Goal: Task Accomplishment & Management: Manage account settings

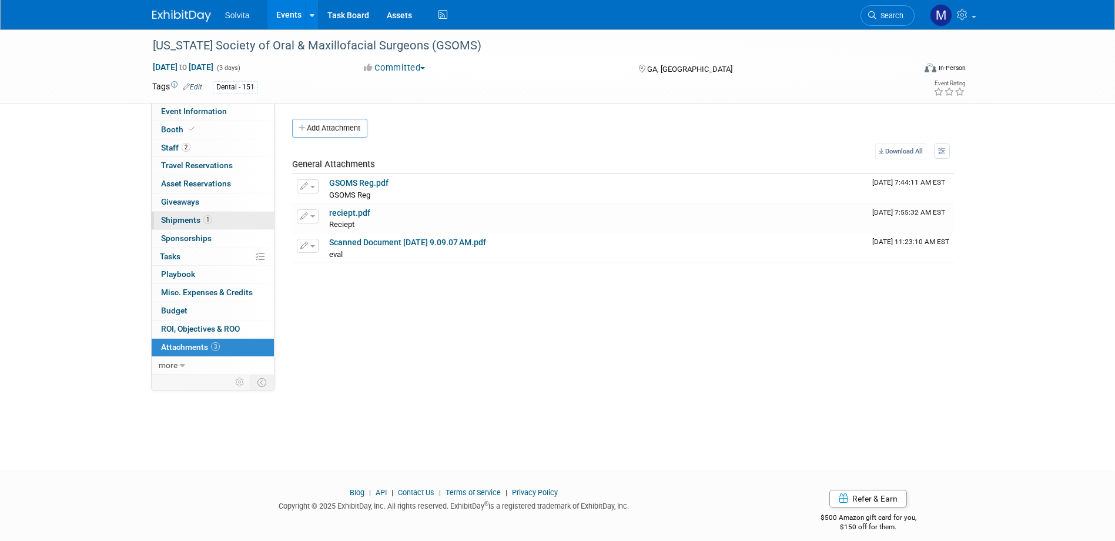
click at [182, 220] on span "Shipments 1" at bounding box center [186, 219] width 51 height 9
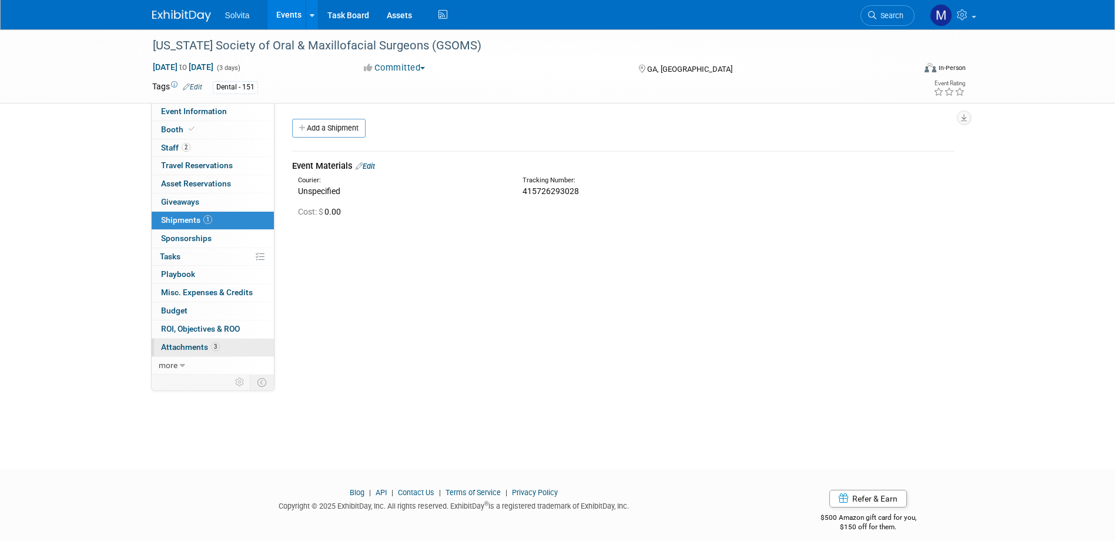
click at [189, 340] on link "3 Attachments 3" at bounding box center [213, 348] width 122 height 18
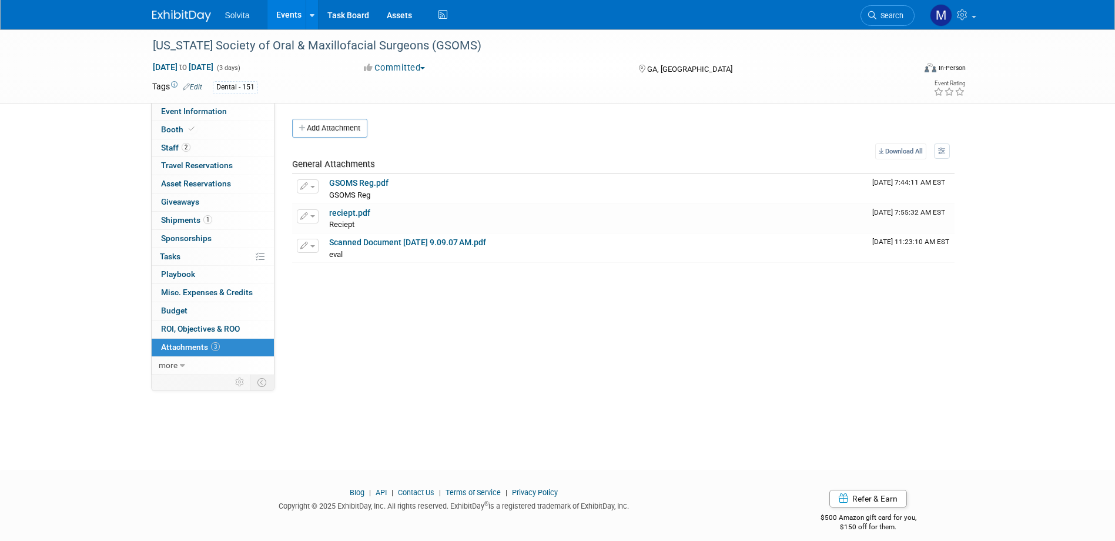
click at [292, 14] on link "Events" at bounding box center [288, 14] width 43 height 29
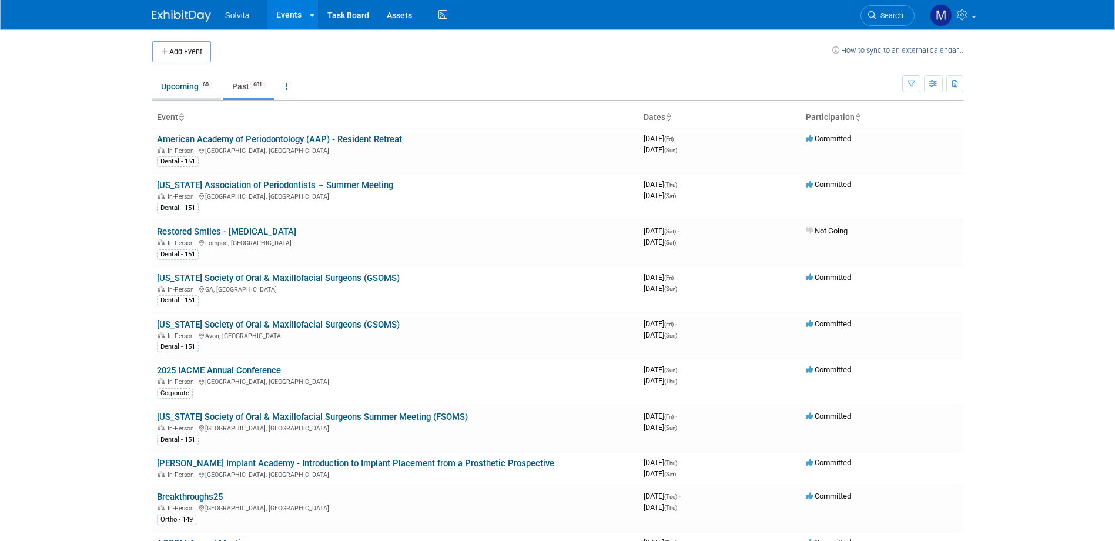
click at [190, 88] on link "Upcoming 60" at bounding box center [186, 86] width 69 height 22
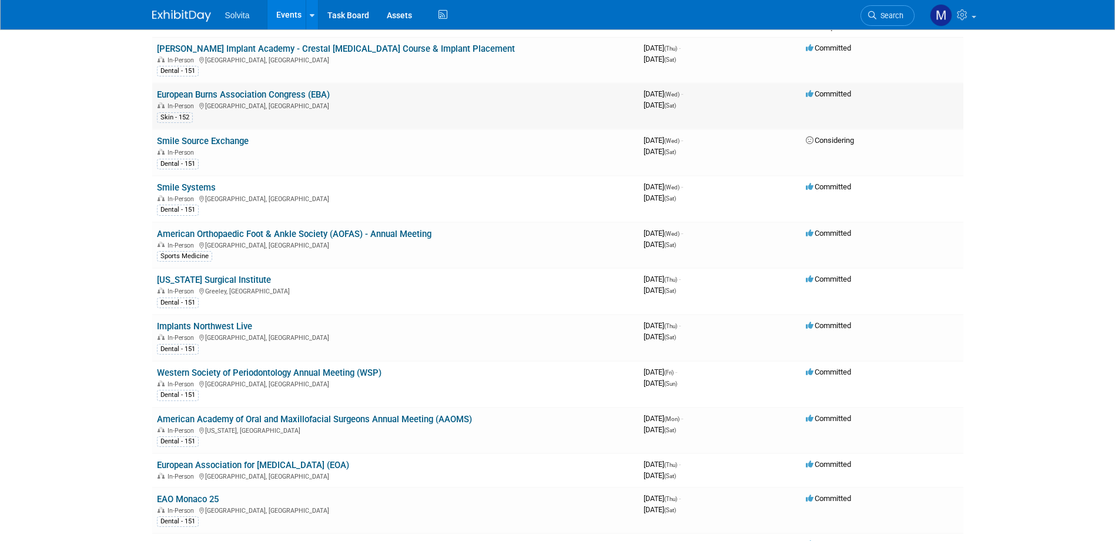
scroll to position [118, 0]
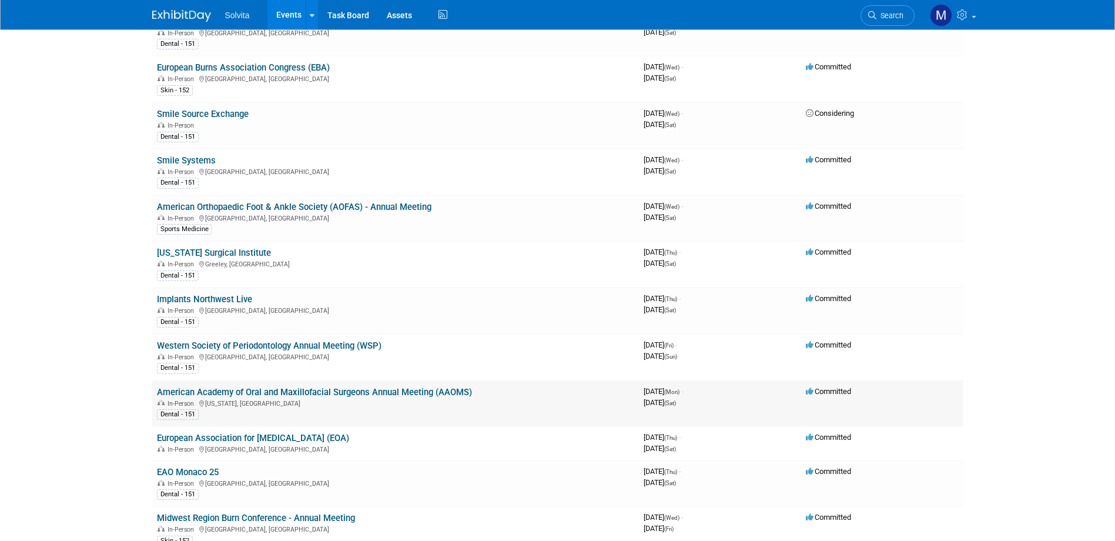
click at [265, 387] on link "American Academy of Oral and Maxillofacial Surgeons Annual Meeting (AAOMS)" at bounding box center [314, 392] width 315 height 11
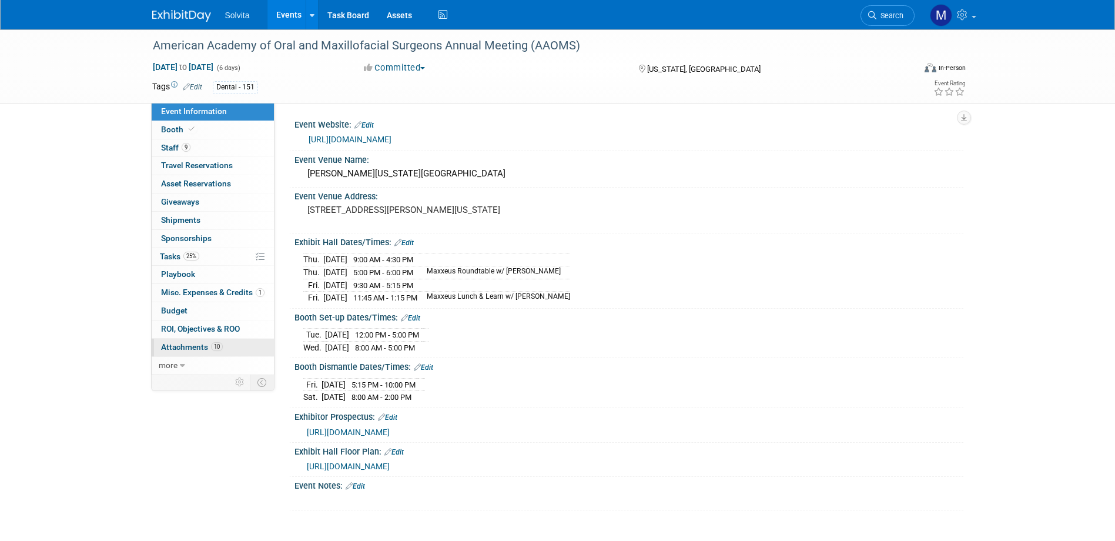
click at [194, 348] on span "Attachments 10" at bounding box center [192, 346] width 62 height 9
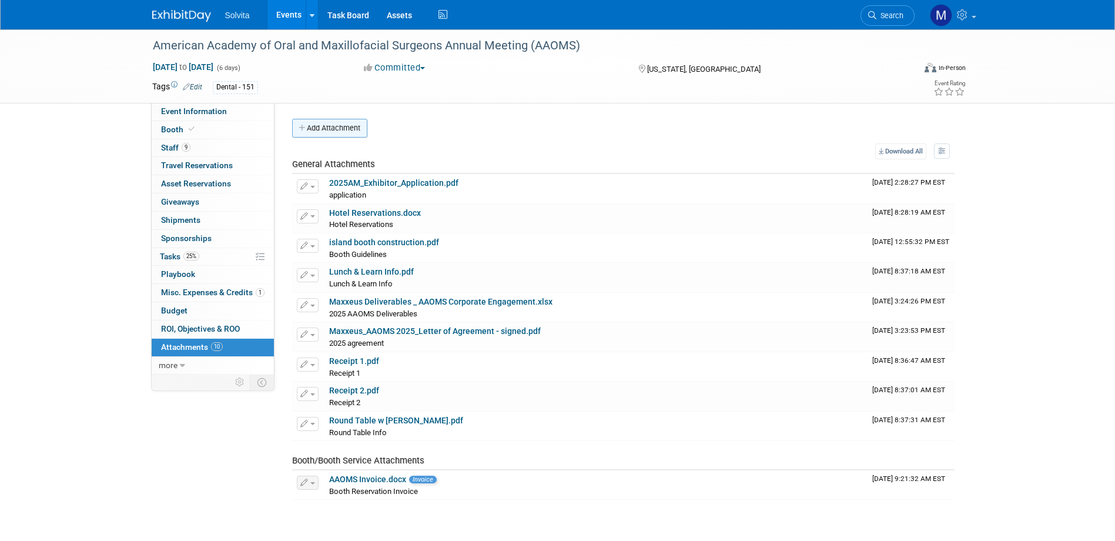
click at [329, 127] on button "Add Attachment" at bounding box center [329, 128] width 75 height 19
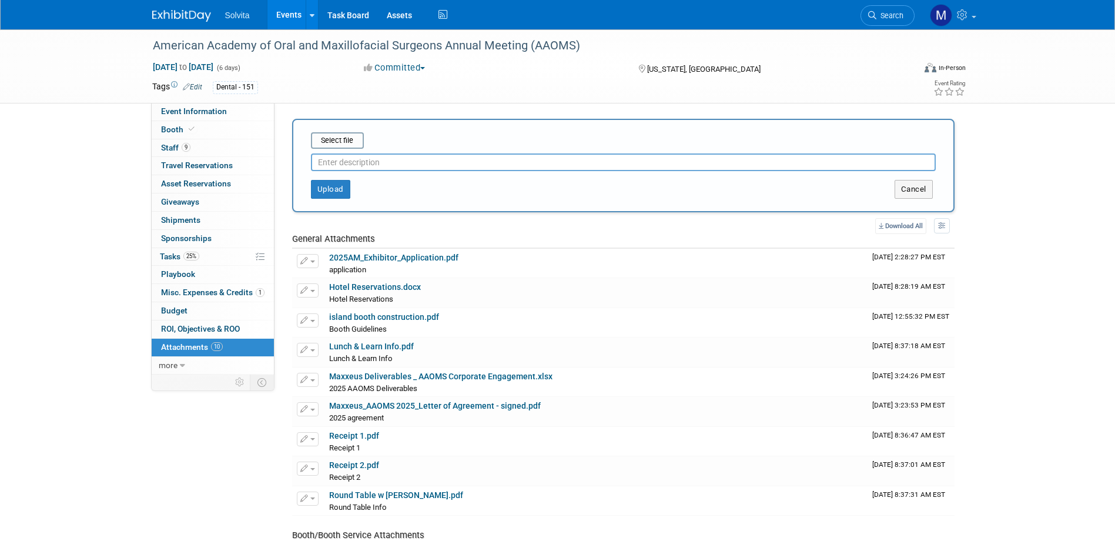
click at [396, 167] on input "text" at bounding box center [623, 162] width 625 height 18
type input "receipt for director round table a/v"
click at [324, 136] on input "file" at bounding box center [293, 140] width 140 height 14
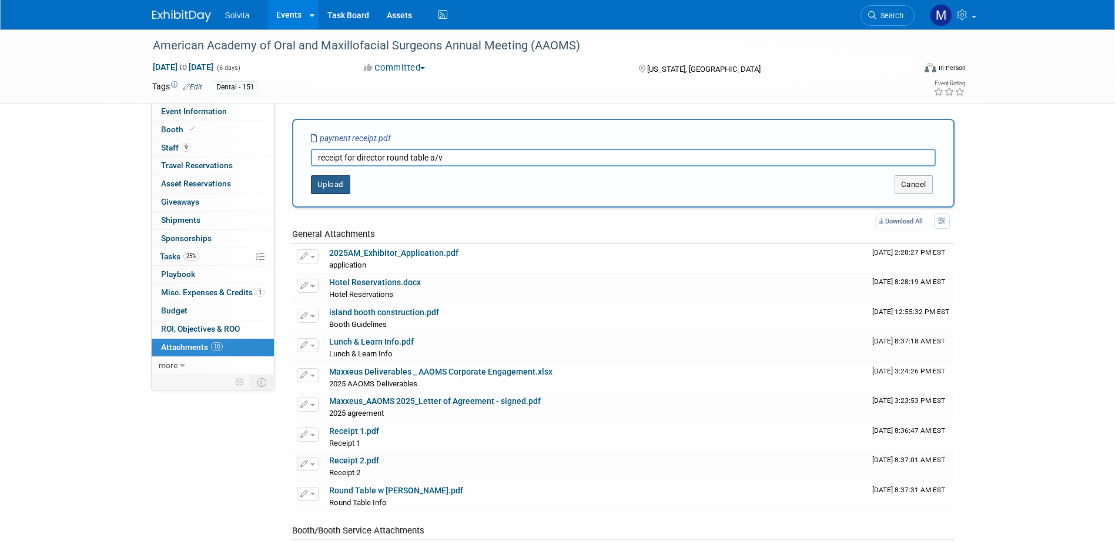
click at [330, 179] on button "Upload" at bounding box center [330, 184] width 39 height 19
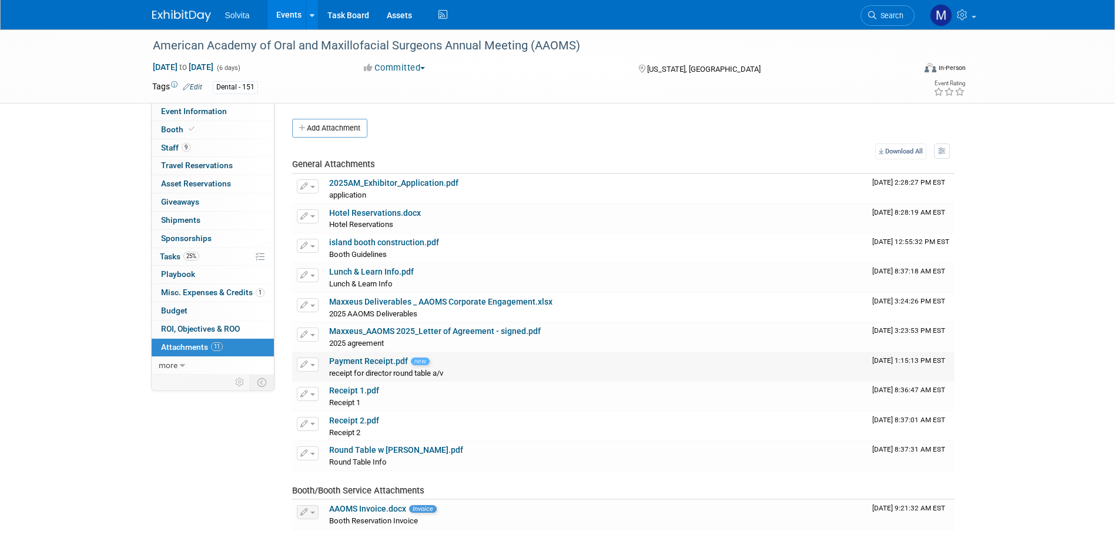
click at [357, 362] on link "Payment Receipt.pdf" at bounding box center [368, 360] width 79 height 9
